Goal: Contribute content

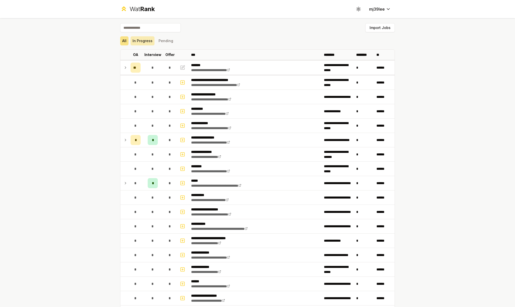
click at [144, 39] on button "In Progress" at bounding box center [143, 40] width 24 height 9
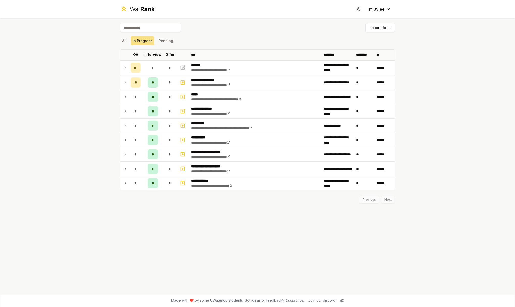
click at [129, 44] on div "All In Progress Pending" at bounding box center [257, 40] width 275 height 9
click at [126, 44] on button "All" at bounding box center [124, 40] width 8 height 9
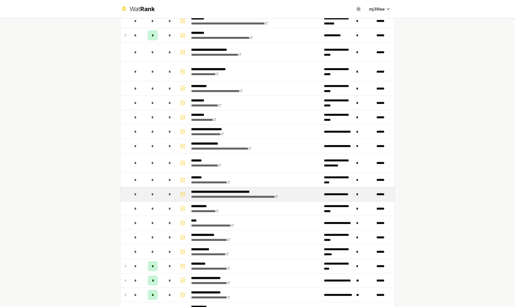
scroll to position [398, 0]
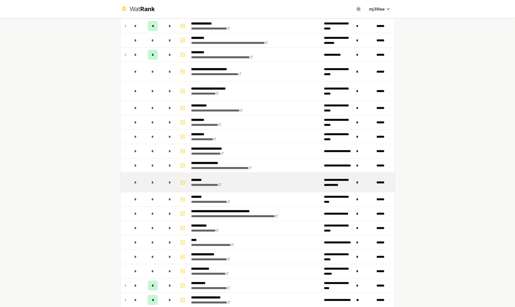
click at [180, 181] on icon "button" at bounding box center [182, 183] width 5 height 6
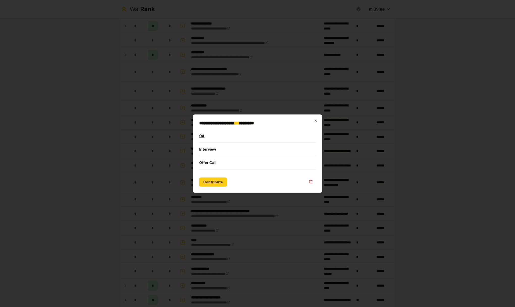
click at [205, 136] on button "OA" at bounding box center [257, 135] width 117 height 13
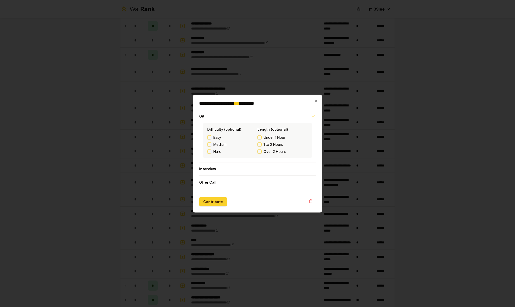
click at [213, 201] on button "Contribute" at bounding box center [213, 201] width 28 height 9
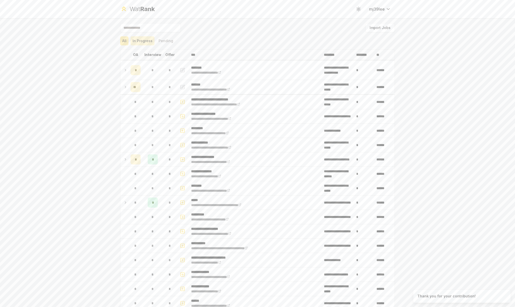
click at [143, 39] on button "In Progress" at bounding box center [143, 40] width 24 height 9
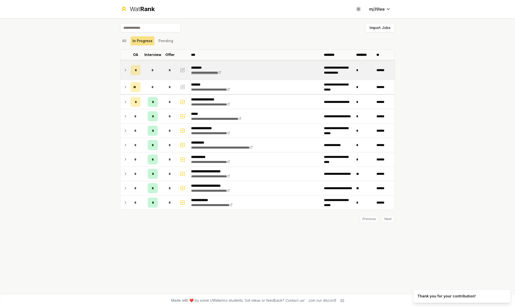
click at [221, 73] on link "**********" at bounding box center [206, 73] width 30 height 4
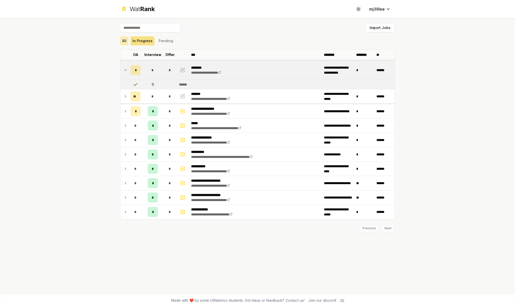
click at [125, 40] on button "All" at bounding box center [124, 40] width 8 height 9
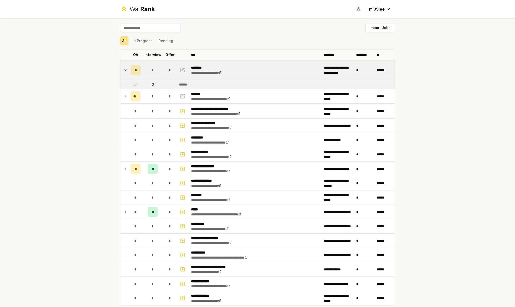
click at [152, 25] on input at bounding box center [150, 27] width 61 height 9
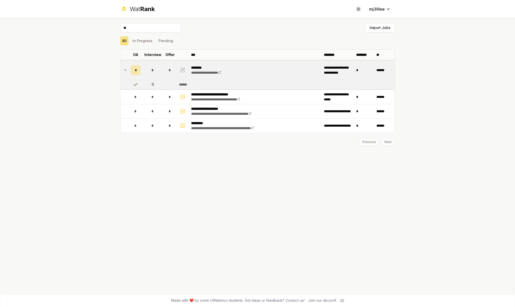
type input "*"
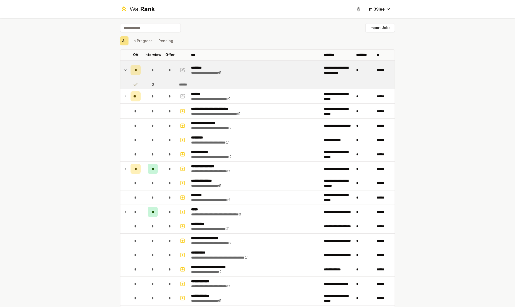
click at [295, 27] on div "Import Jobs" at bounding box center [257, 28] width 275 height 11
